Goal: Find specific page/section: Find specific page/section

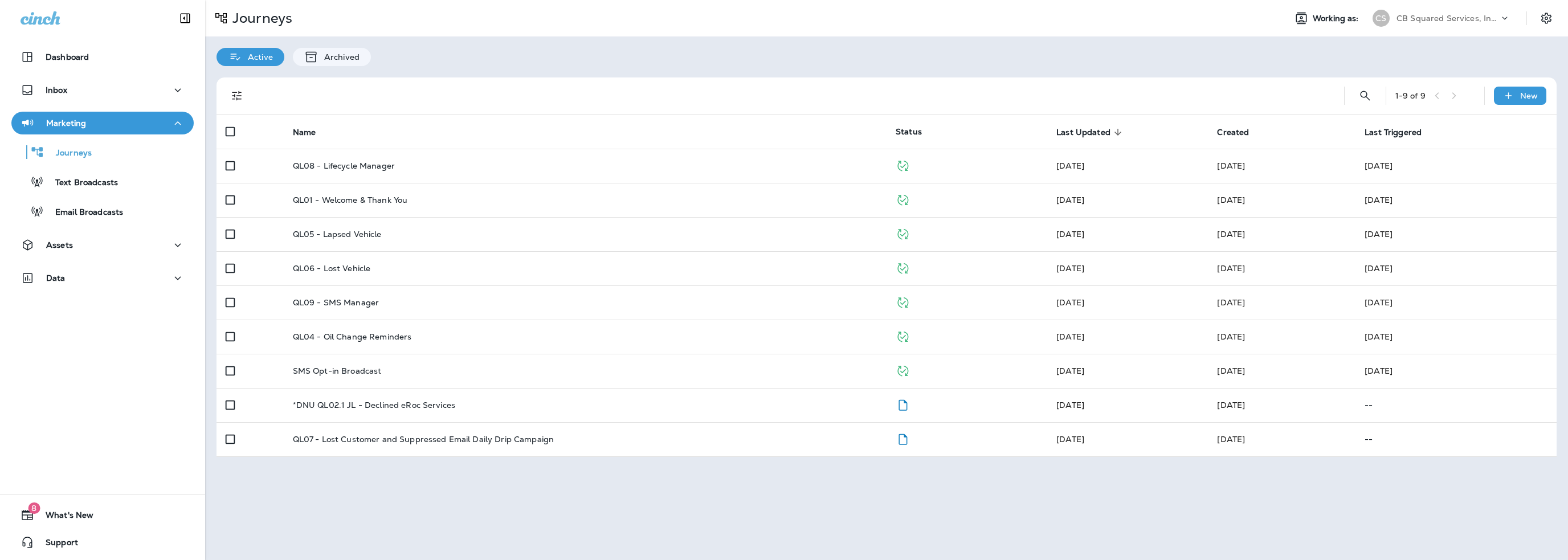
click at [1458, 19] on p "CB Squared Services, Incorporated dba Jiffy Lube" at bounding box center [1447, 18] width 102 height 9
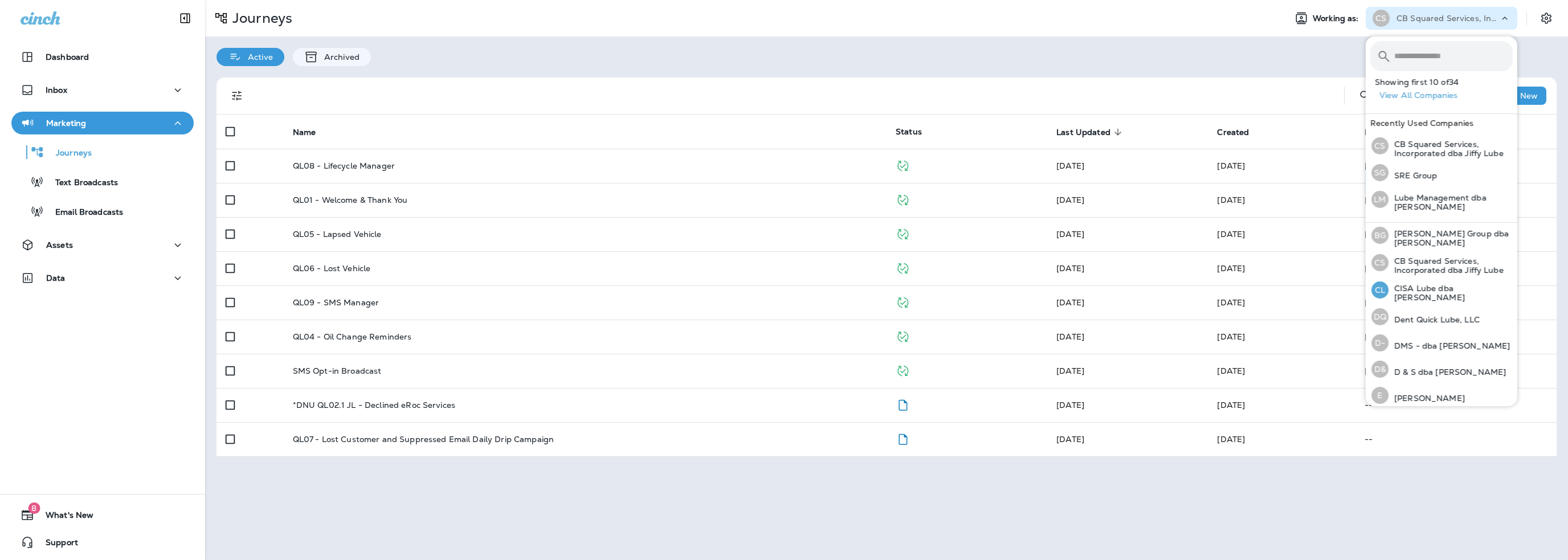
scroll to position [57, 0]
click at [1434, 290] on p "CB Squared Services, Incorporated dba Jiffy Lube" at bounding box center [1450, 291] width 124 height 18
click at [792, 511] on div "Journeys Working as: CS CB Squared Services, Incorporated dba Jiffy Lube Active…" at bounding box center [887, 280] width 1363 height 560
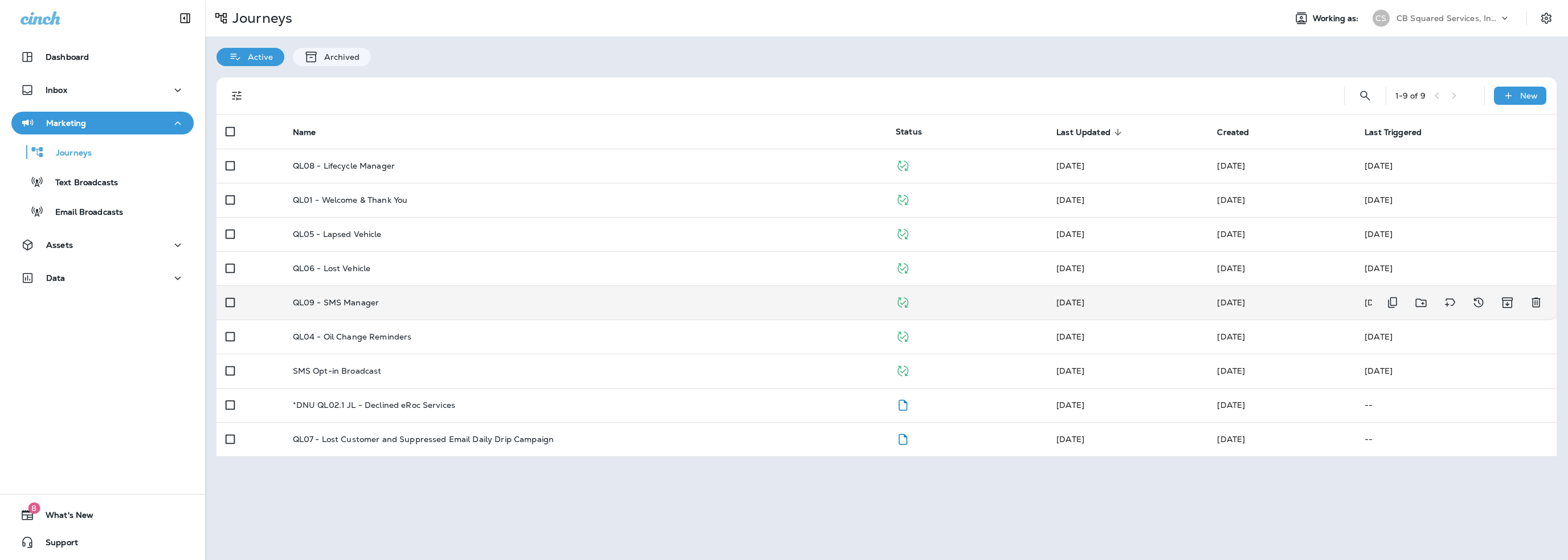
click at [347, 302] on p "QL09 - SMS Manager" at bounding box center [336, 302] width 87 height 9
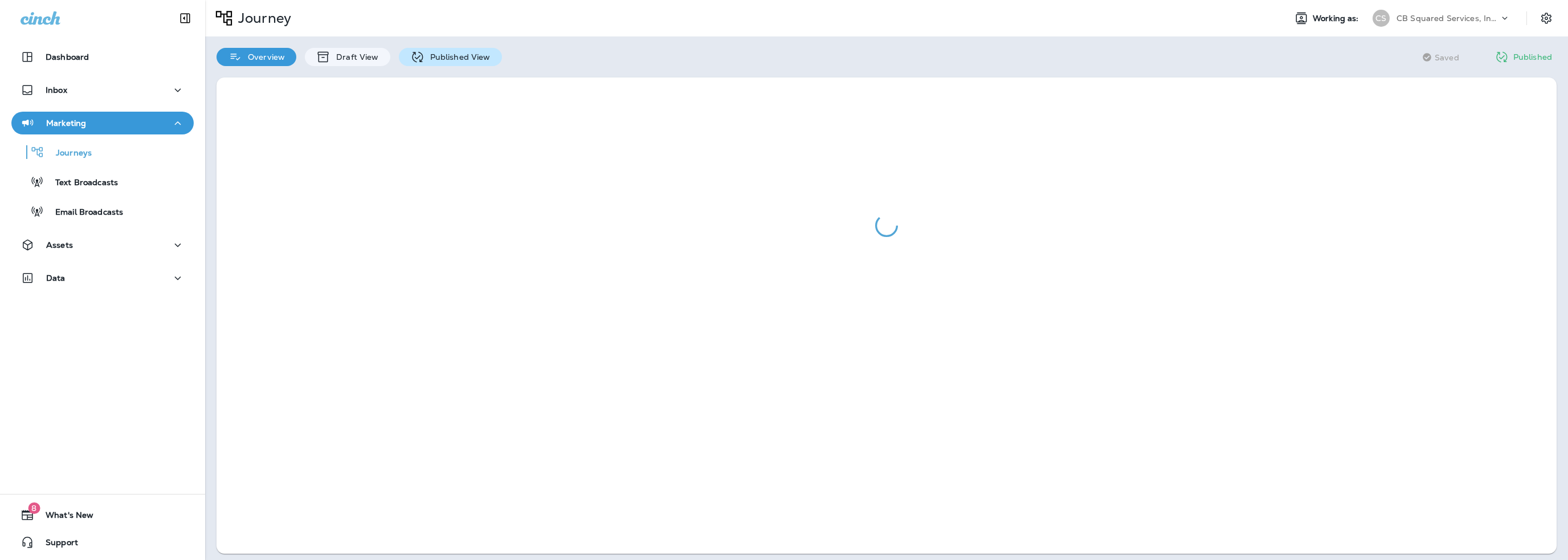
click at [447, 53] on p "Published View" at bounding box center [458, 57] width 66 height 9
